Goal: Transaction & Acquisition: Purchase product/service

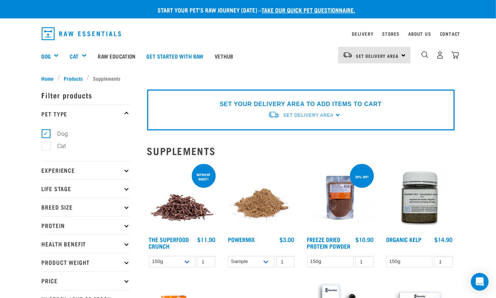
click at [421, 57] on img "dropdown navigation" at bounding box center [424, 54] width 7 height 7
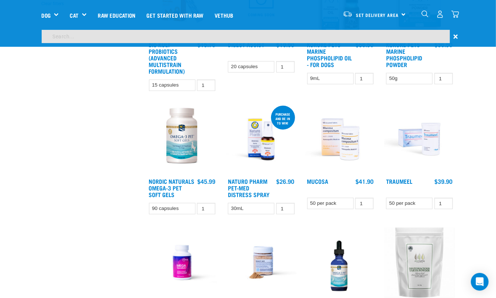
scroll to position [239, 0]
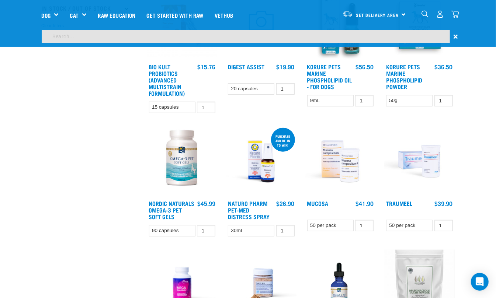
click at [394, 35] on input "search" at bounding box center [246, 36] width 408 height 13
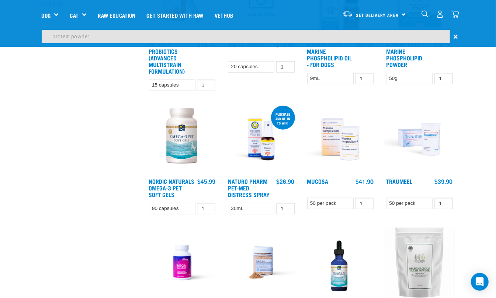
type input "protein powder"
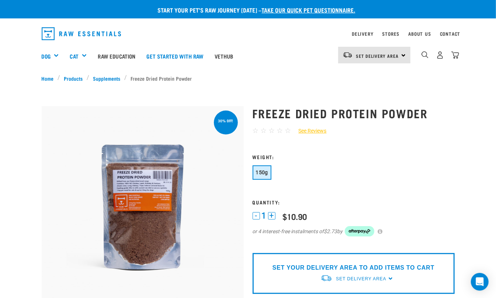
click at [292, 56] on div "Dog Shop All Dog Get Started Packs Wildly Good Meal Packs Shop By Category" at bounding box center [250, 55] width 417 height 29
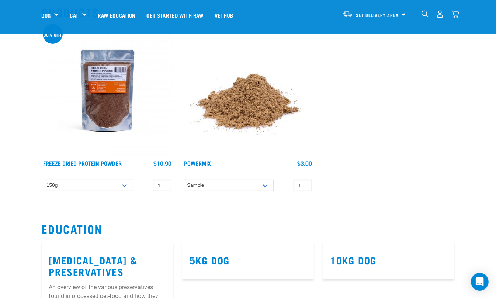
scroll to position [49, 0]
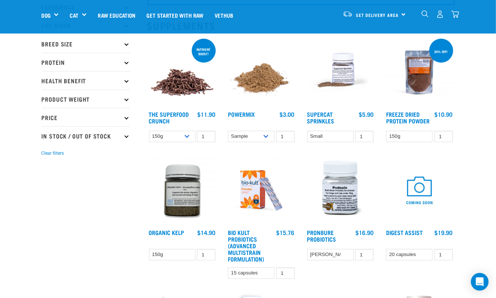
scroll to position [49, 0]
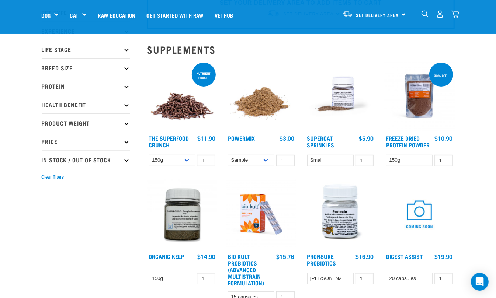
click at [175, 103] on img at bounding box center [182, 96] width 70 height 70
